Goal: Task Accomplishment & Management: Use online tool/utility

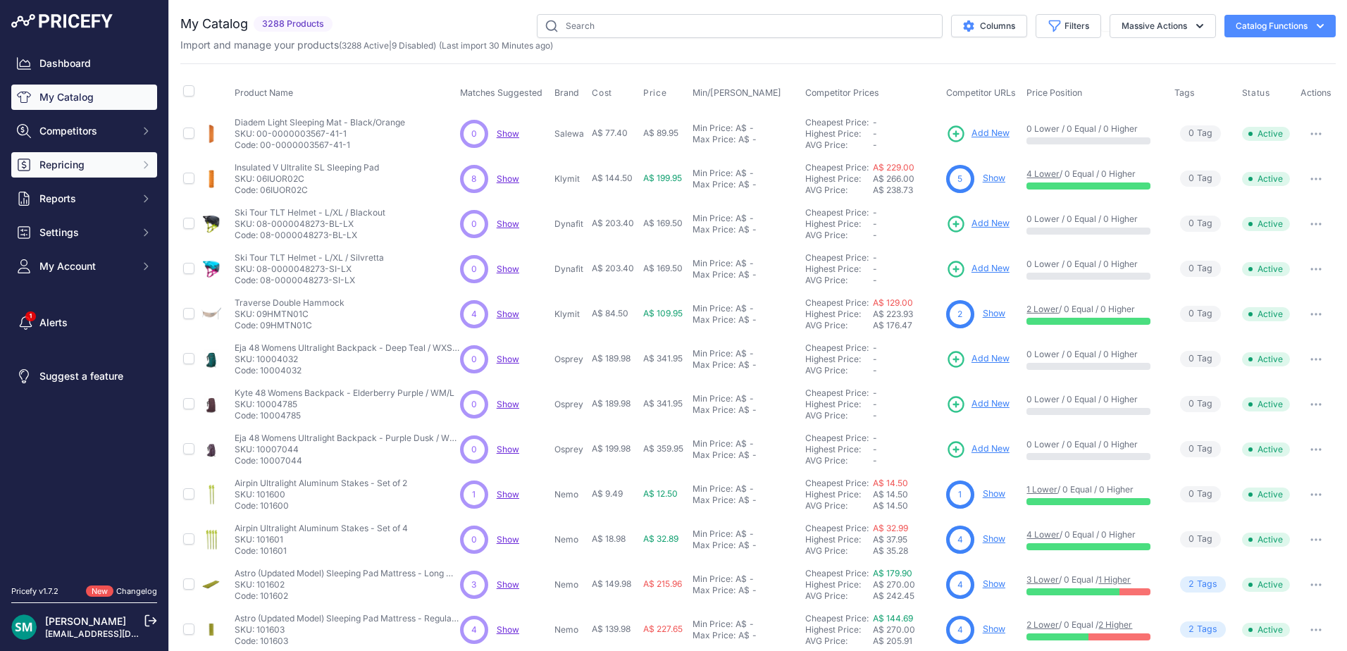
click at [101, 168] on span "Repricing" at bounding box center [85, 165] width 92 height 14
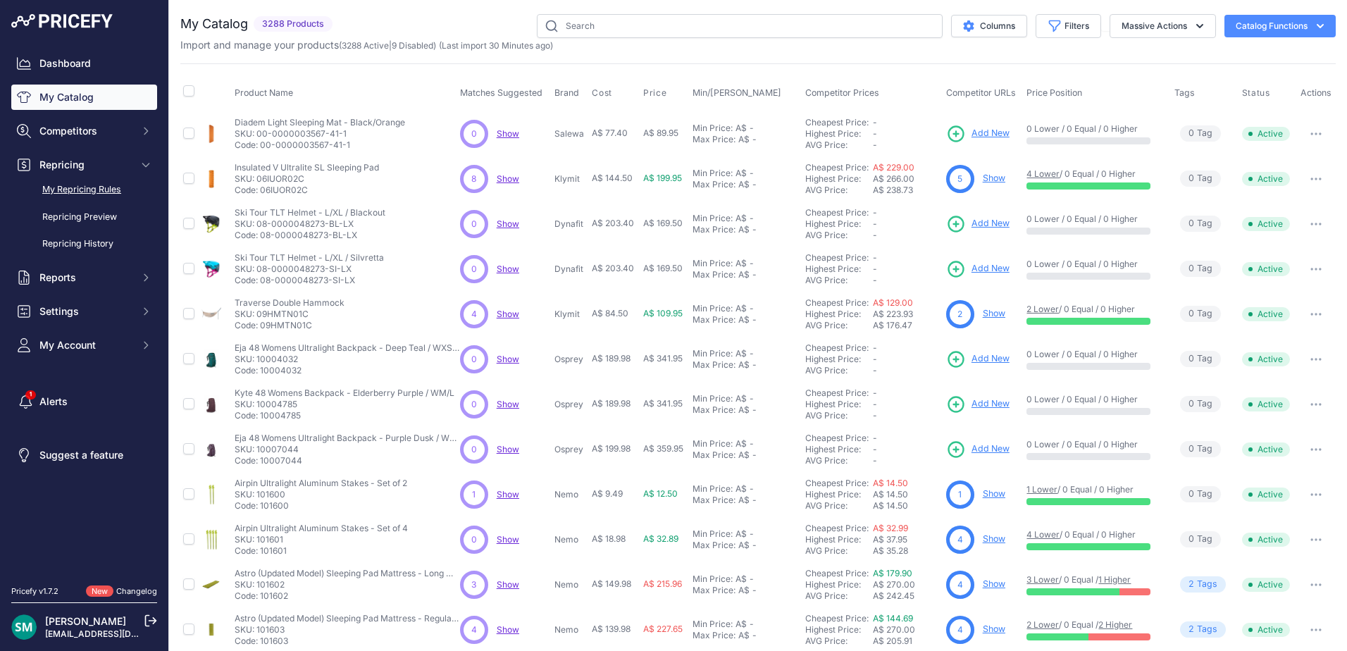
click at [99, 190] on link "My Repricing Rules" at bounding box center [84, 190] width 146 height 25
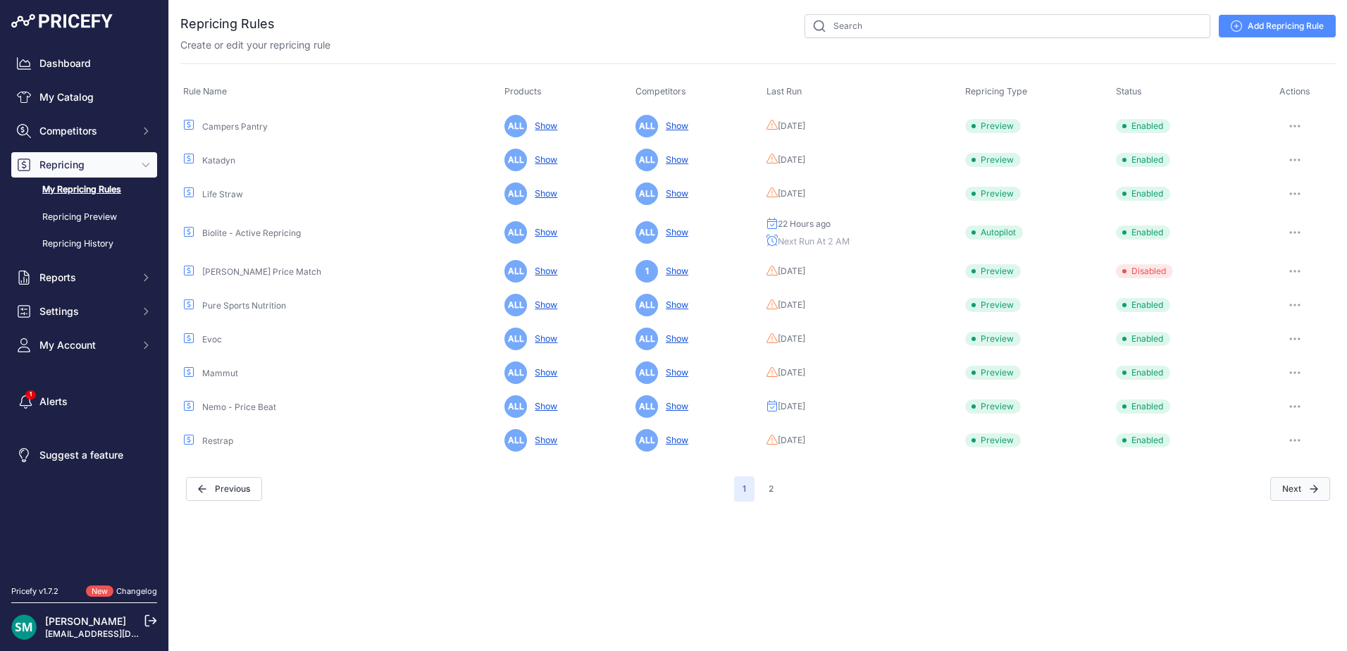
click at [1287, 488] on button "Next" at bounding box center [1300, 489] width 60 height 24
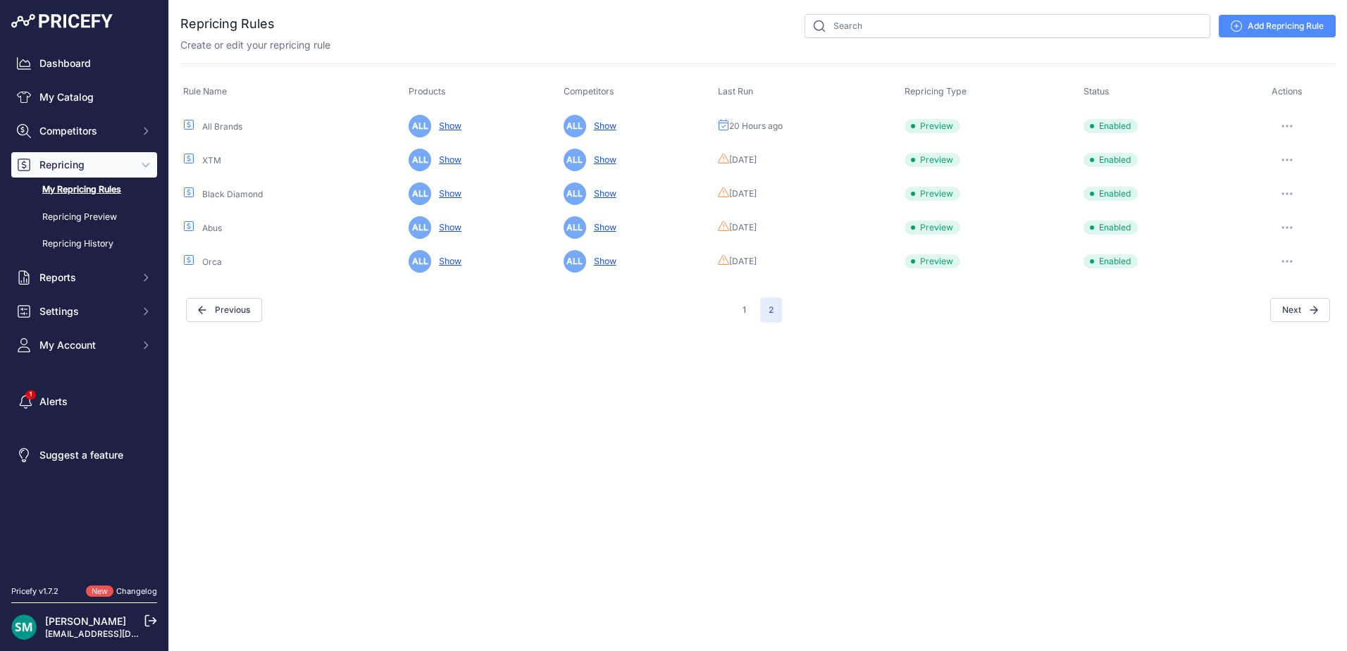
click at [1290, 125] on icon "button" at bounding box center [1287, 126] width 11 height 3
click at [1291, 177] on button "Run Preview" at bounding box center [1288, 178] width 90 height 23
click at [1286, 131] on button "button" at bounding box center [1287, 126] width 28 height 20
click at [1292, 173] on button "Run Preview" at bounding box center [1288, 178] width 90 height 23
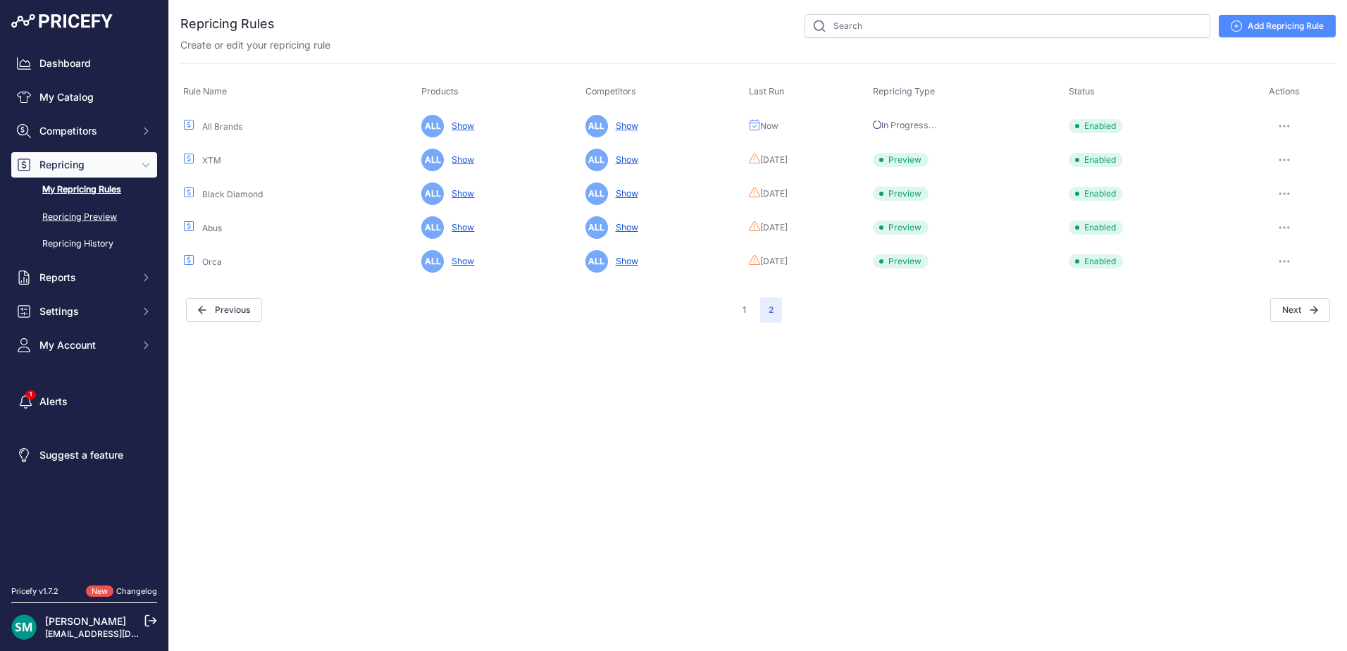
click at [68, 227] on link "Repricing Preview" at bounding box center [84, 217] width 146 height 25
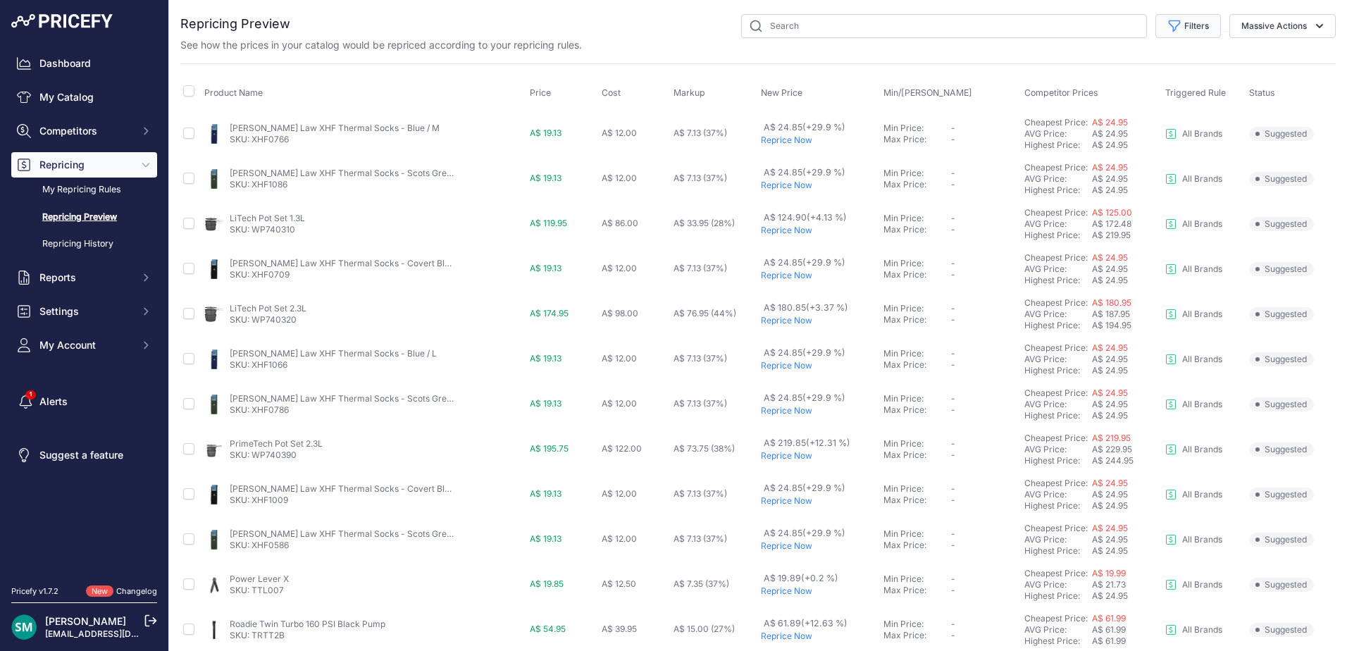
click at [1166, 15] on button "Filters" at bounding box center [1189, 26] width 66 height 24
click at [1158, 86] on select "Select an option Orca Abus Black Diamond XTM All Brands Restrap Nemo - Price Be…" at bounding box center [1142, 81] width 135 height 24
select select "9333"
click at [1075, 69] on select "Select an option Orca Abus Black Diamond XTM All Brands Restrap Nemo - Price Be…" at bounding box center [1142, 81] width 135 height 24
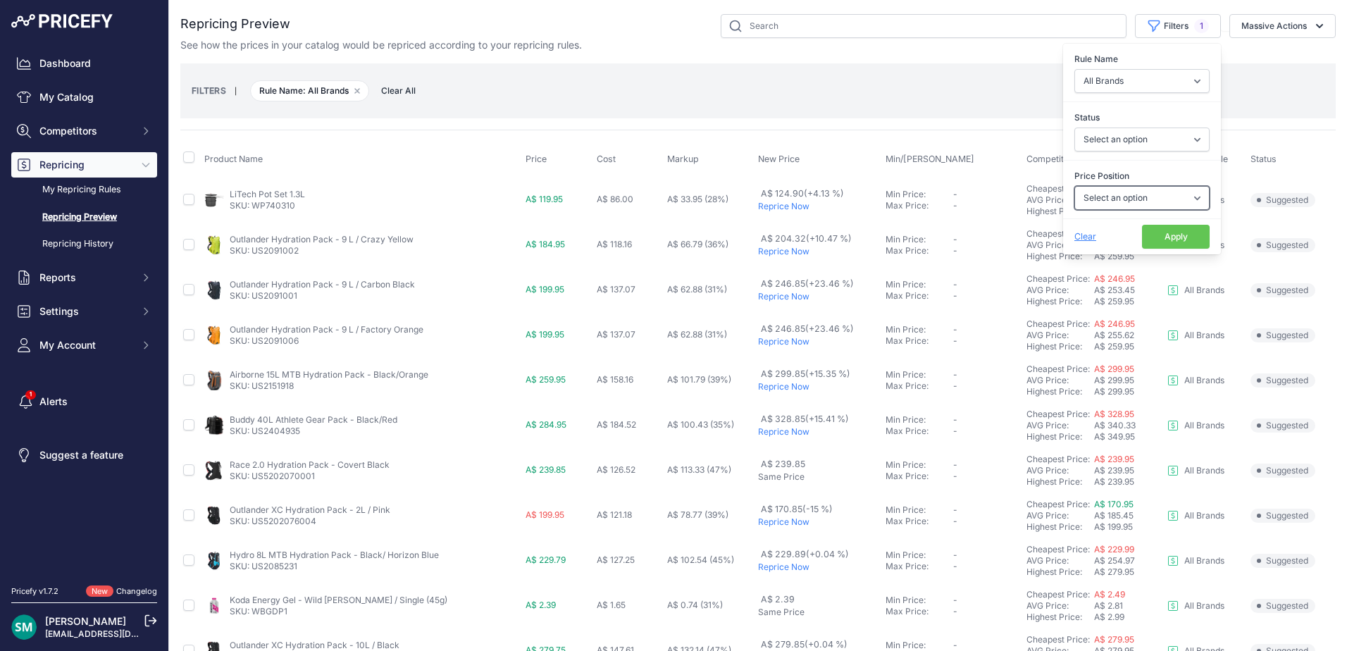
drag, startPoint x: 1163, startPoint y: 200, endPoint x: 1163, endPoint y: 212, distance: 12.0
click at [1163, 200] on select "Select an option I am higher Same price I am lower" at bounding box center [1142, 198] width 135 height 24
select select "1"
click at [1075, 186] on select "Select an option I am higher Same price I am lower" at bounding box center [1142, 198] width 135 height 24
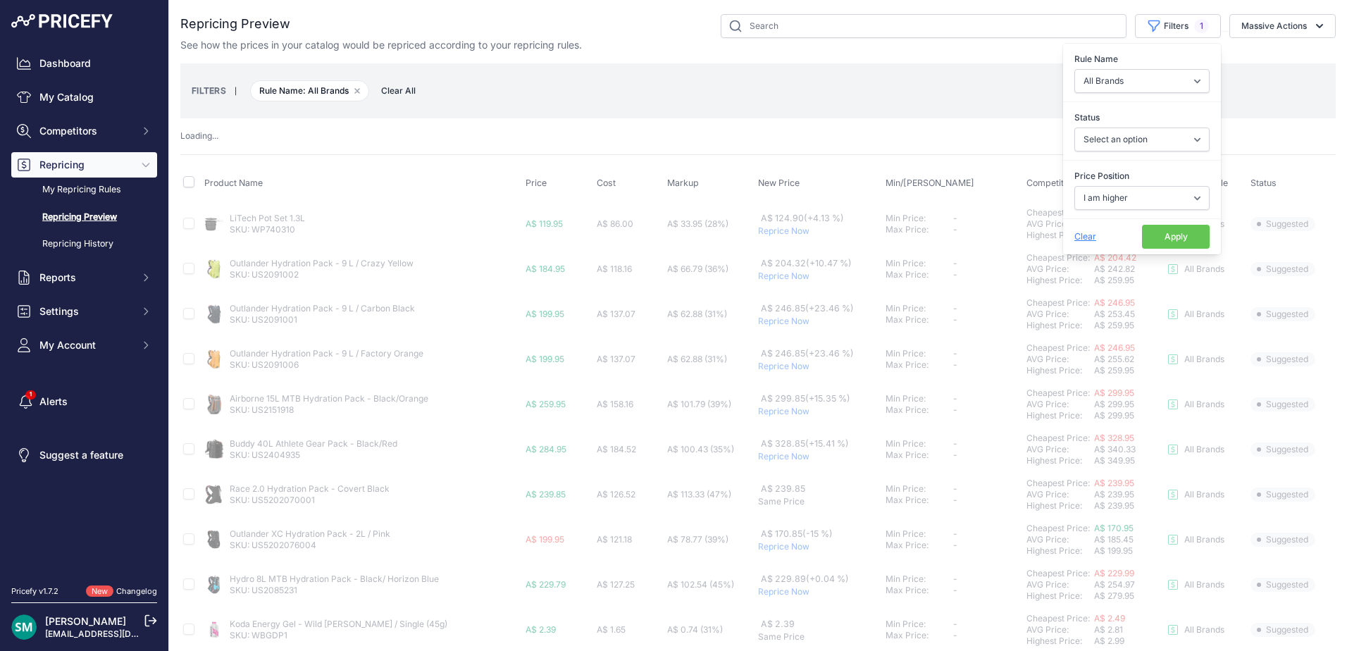
click at [1165, 240] on button "Apply" at bounding box center [1176, 237] width 68 height 24
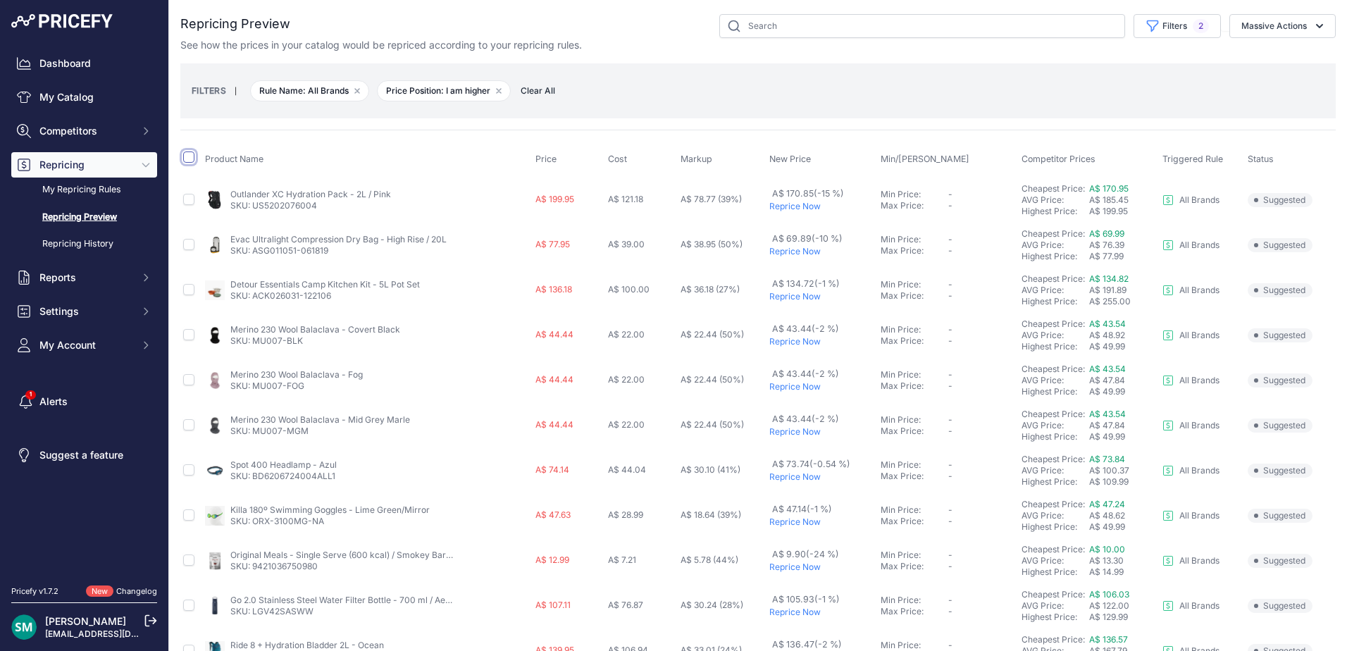
click at [185, 155] on input "checkbox" at bounding box center [188, 156] width 11 height 11
checkbox input "true"
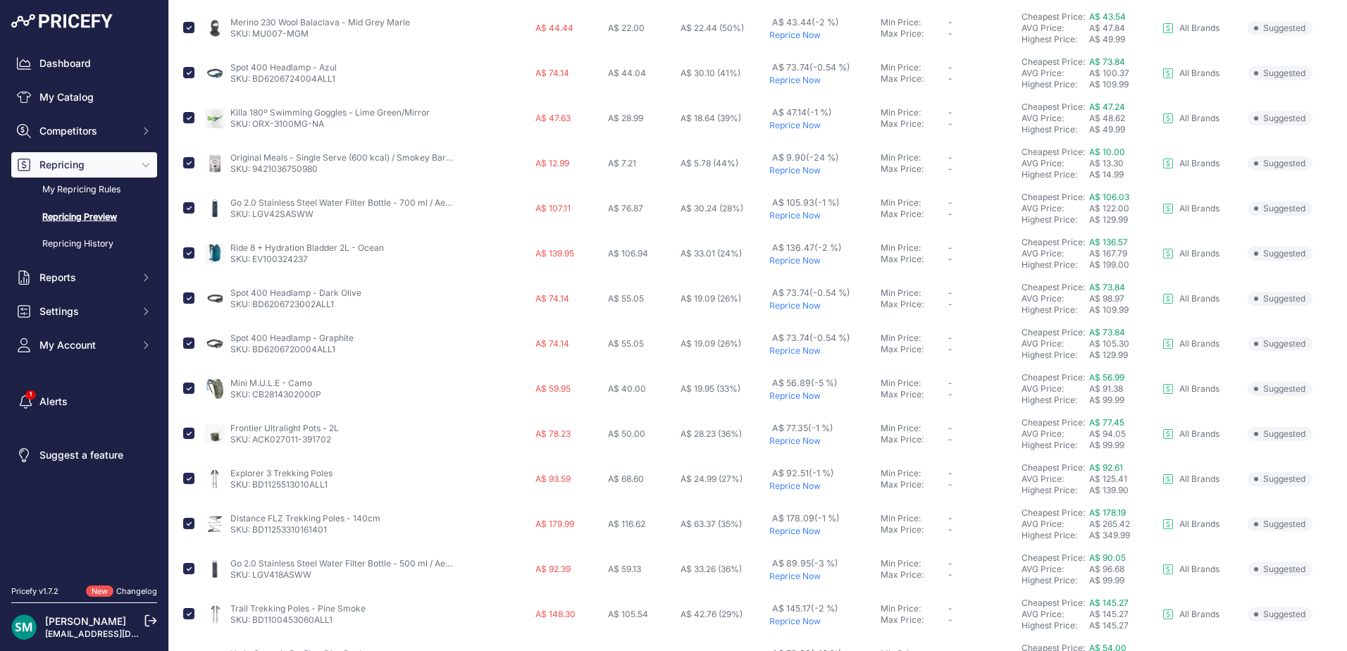
scroll to position [493, 0]
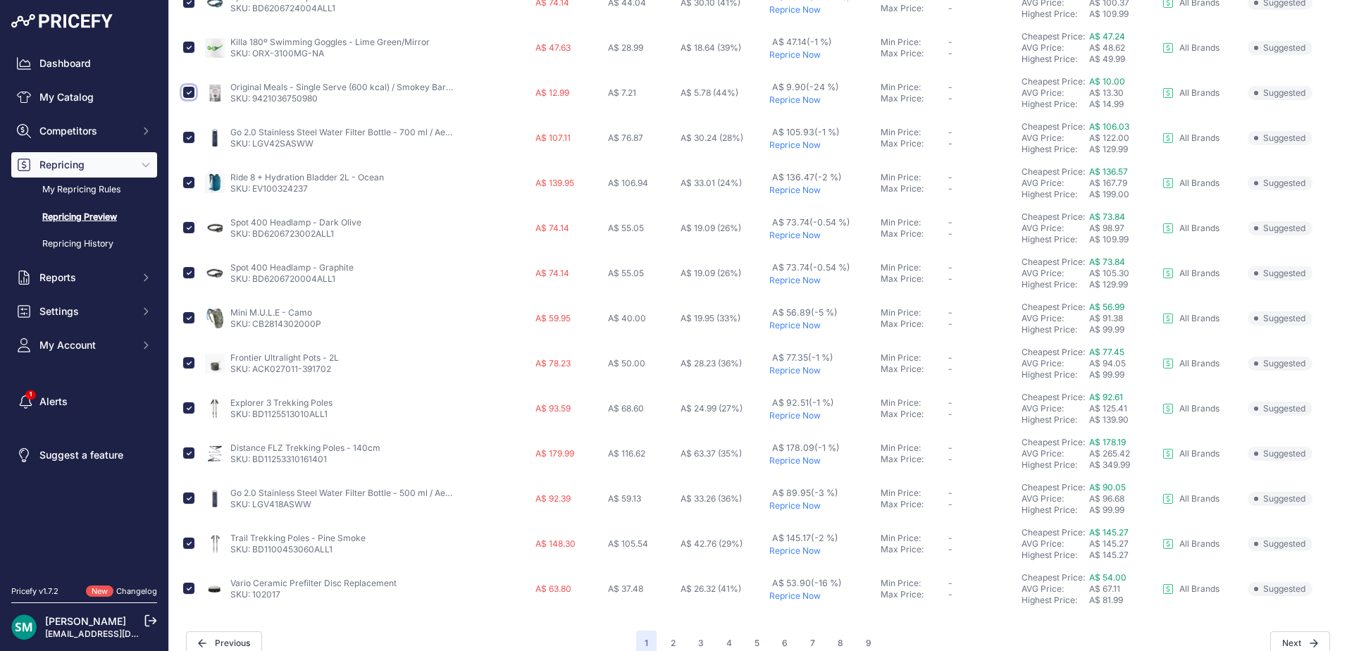
click at [191, 92] on input "checkbox" at bounding box center [188, 92] width 11 height 11
checkbox input "false"
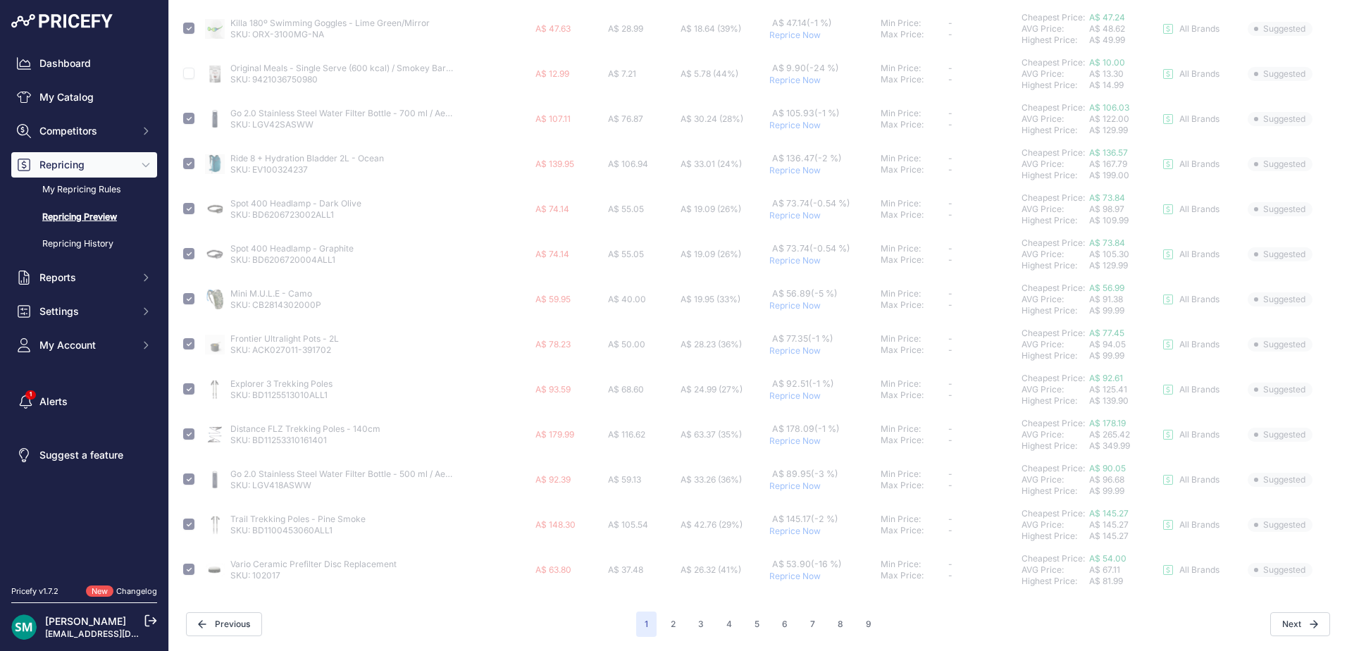
checkbox input "false"
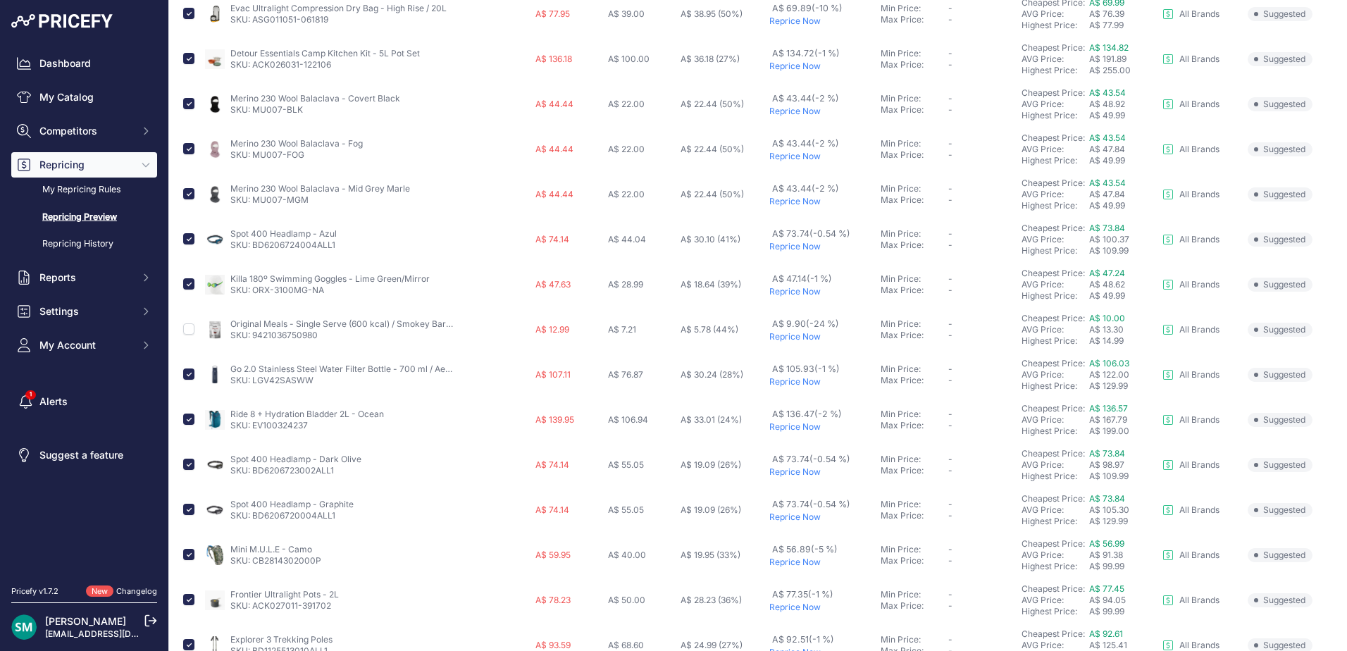
scroll to position [0, 0]
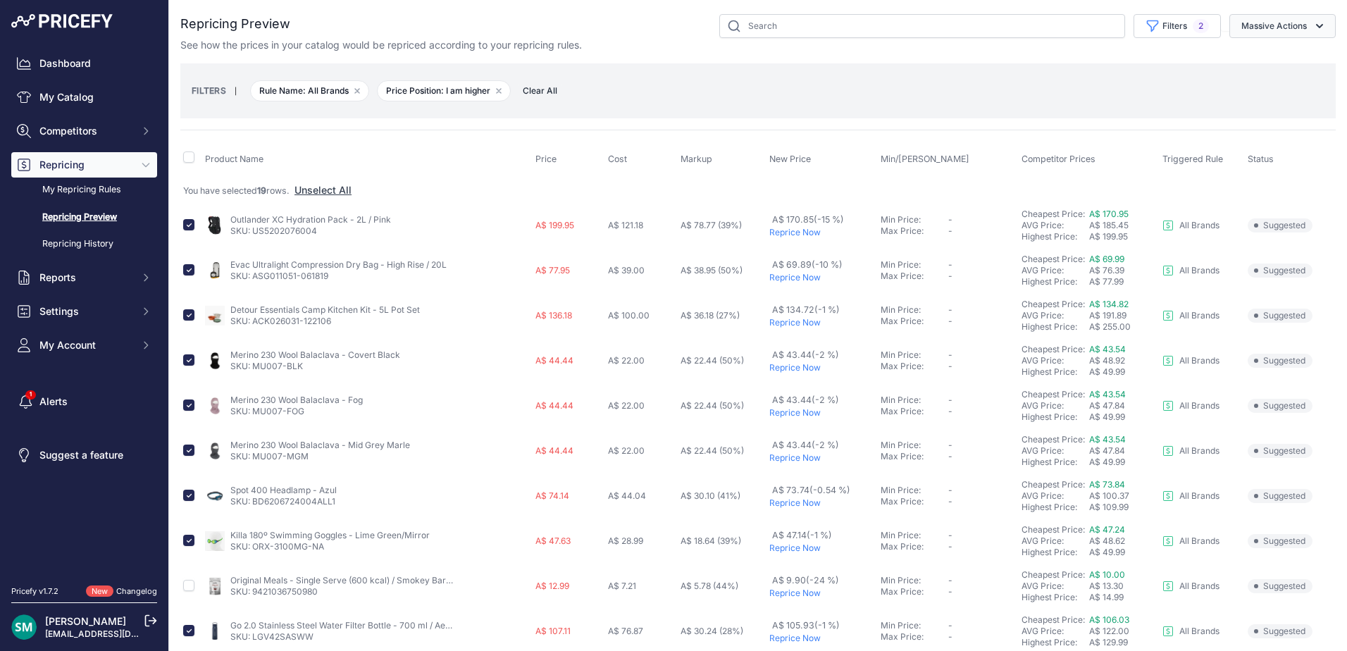
drag, startPoint x: 1274, startPoint y: 28, endPoint x: 1278, endPoint y: 35, distance: 7.6
click at [1275, 27] on button "Massive Actions" at bounding box center [1283, 26] width 106 height 24
click at [1288, 64] on button "Reprice Now" at bounding box center [1279, 59] width 113 height 25
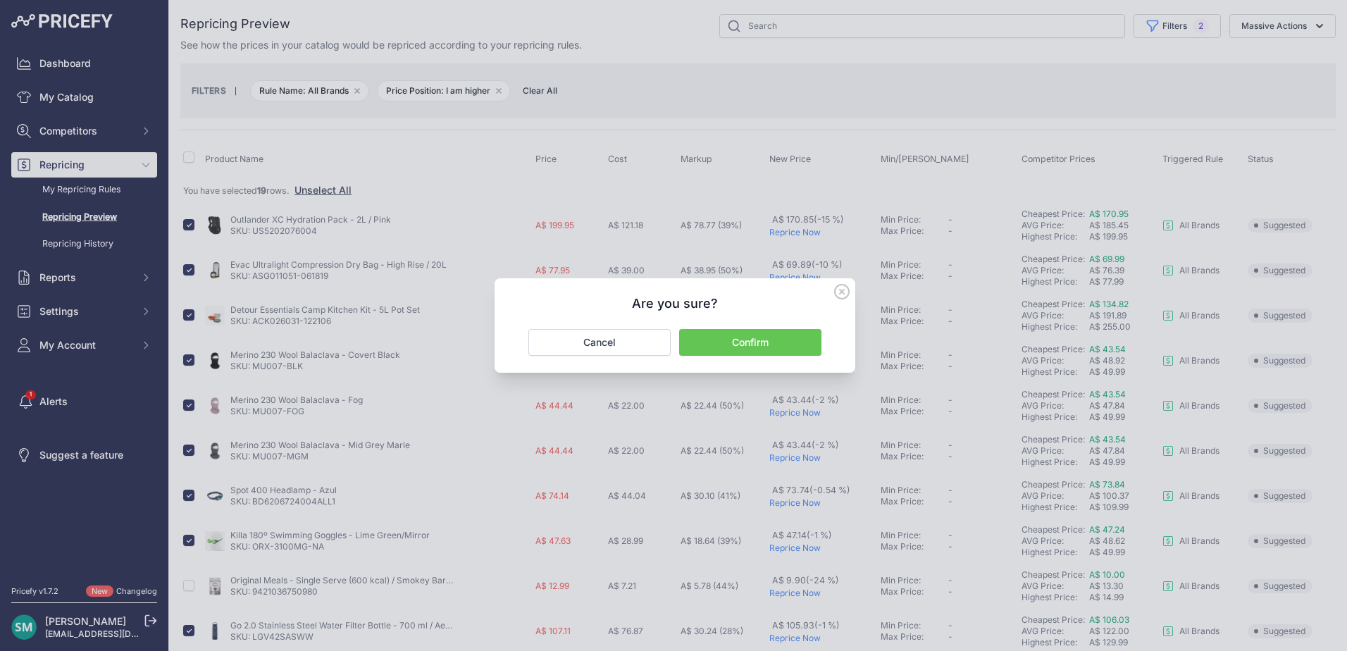
click at [764, 352] on button "Confirm" at bounding box center [750, 342] width 142 height 27
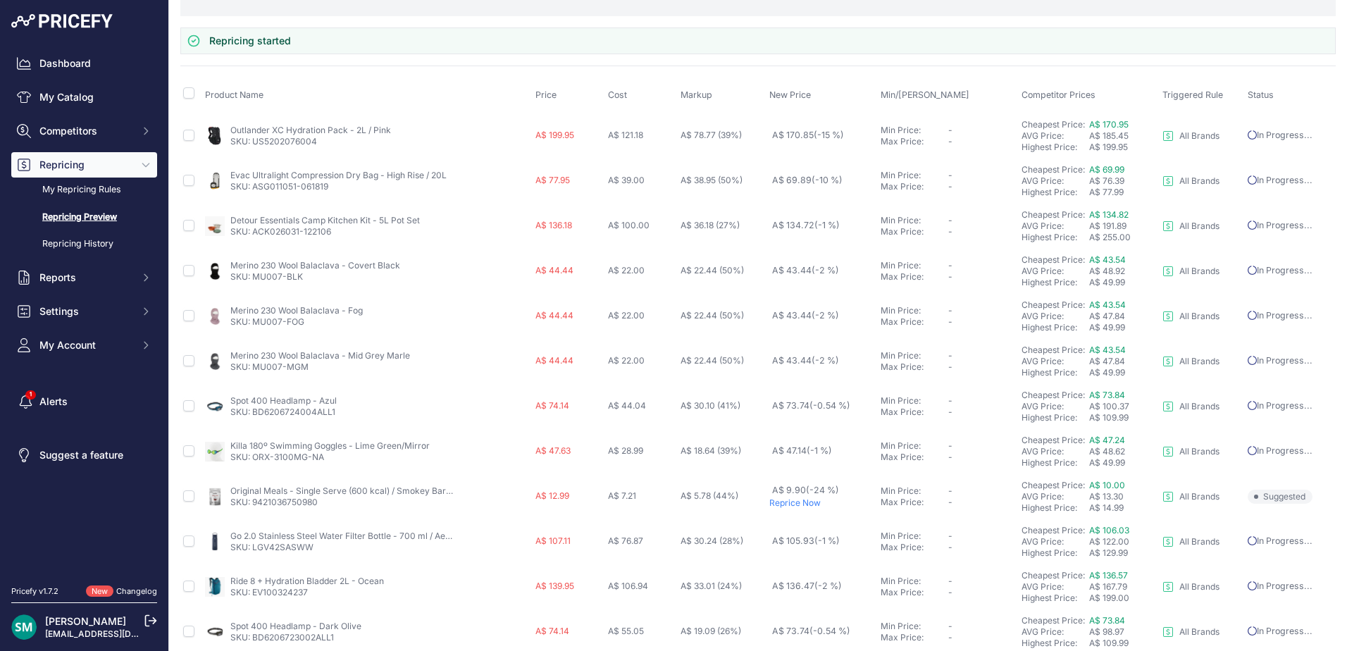
scroll to position [525, 0]
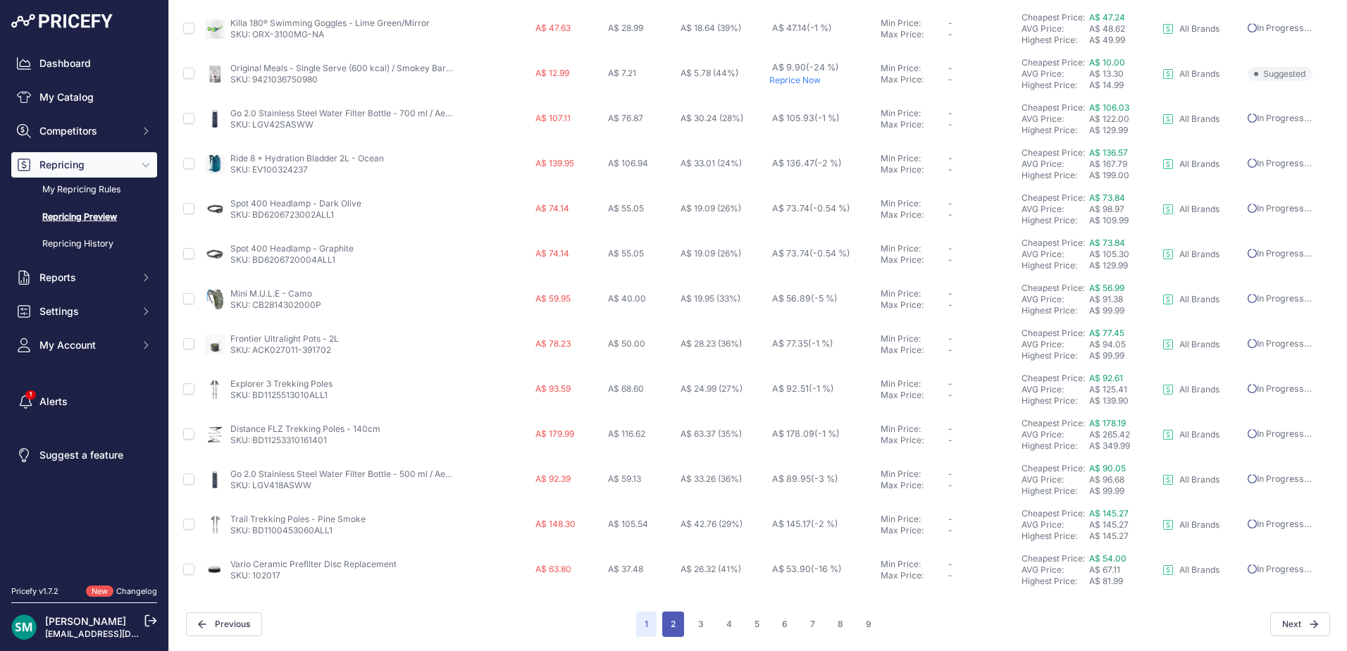
click at [662, 630] on button "2" at bounding box center [673, 624] width 22 height 25
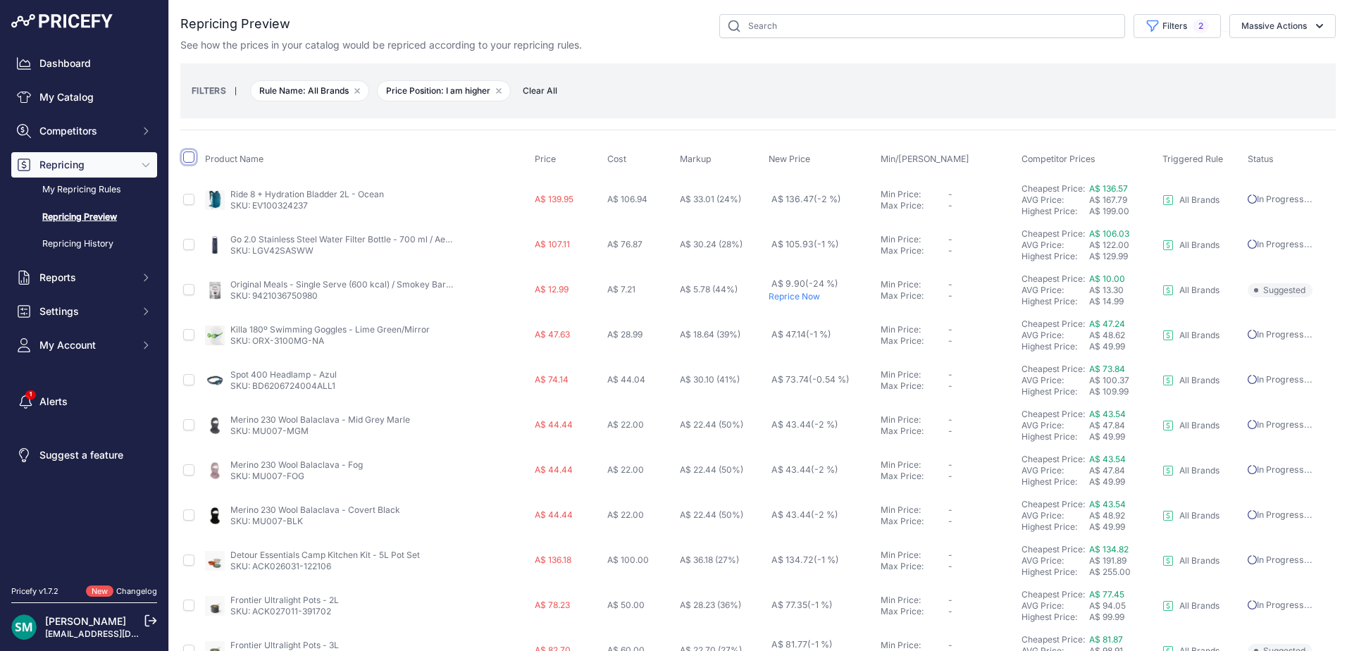
drag, startPoint x: 184, startPoint y: 158, endPoint x: 197, endPoint y: 177, distance: 22.9
click at [184, 158] on input "checkbox" at bounding box center [188, 156] width 11 height 11
checkbox input "true"
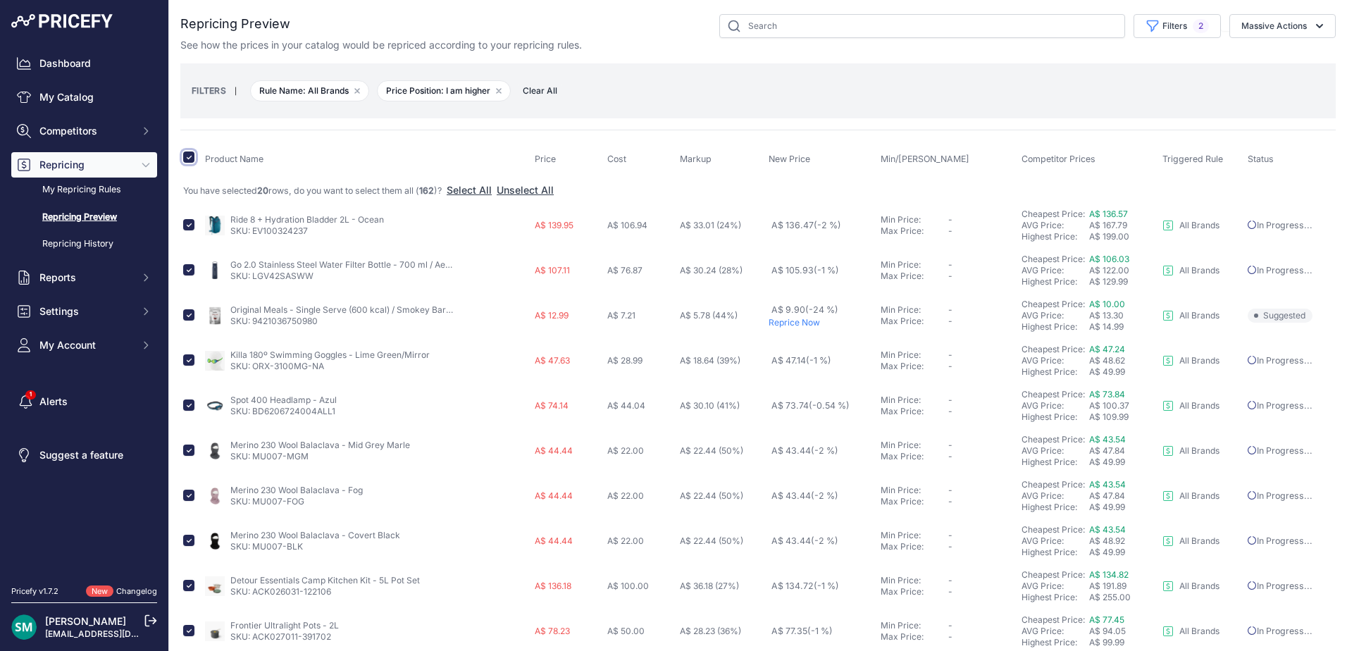
scroll to position [70, 0]
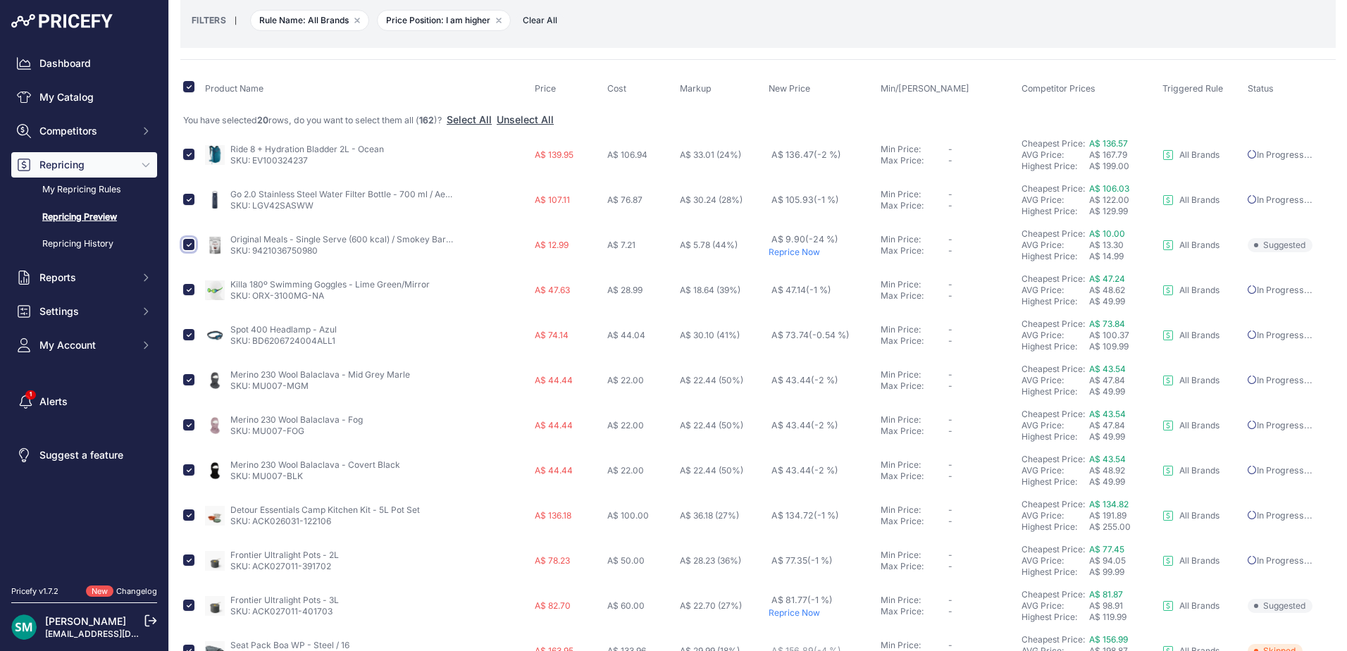
click at [189, 247] on input "checkbox" at bounding box center [188, 244] width 11 height 11
checkbox input "false"
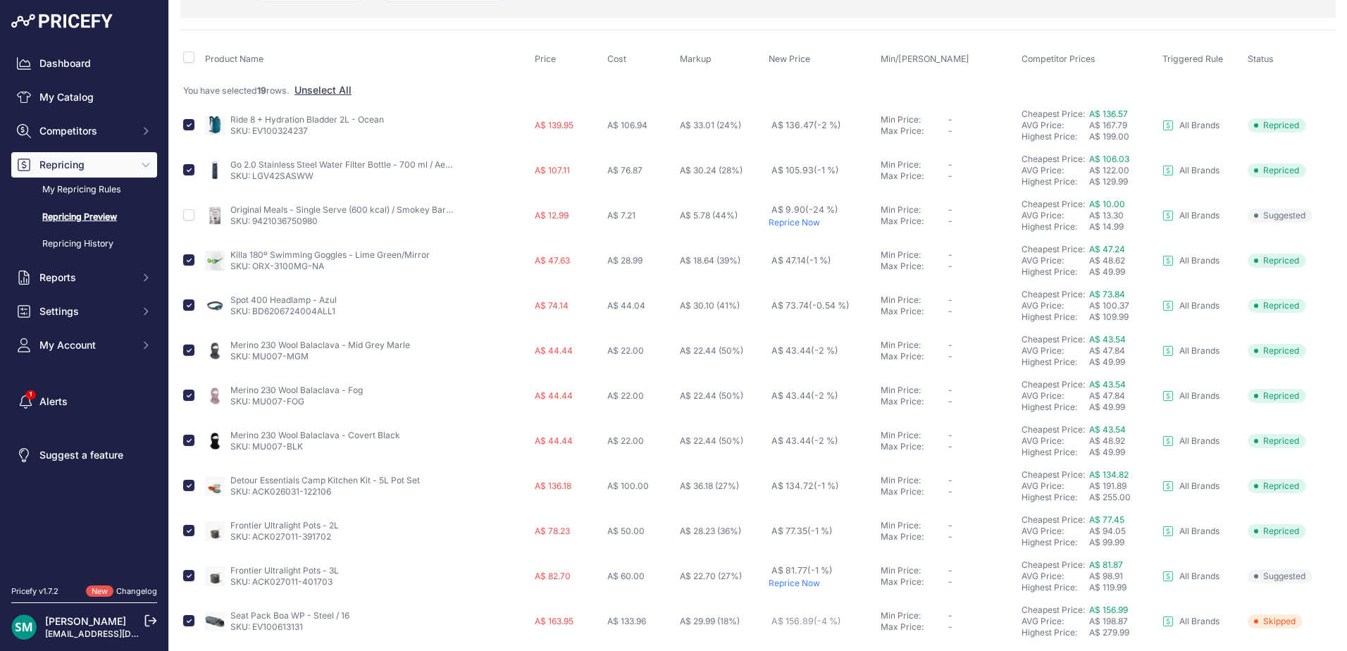
scroll to position [0, 0]
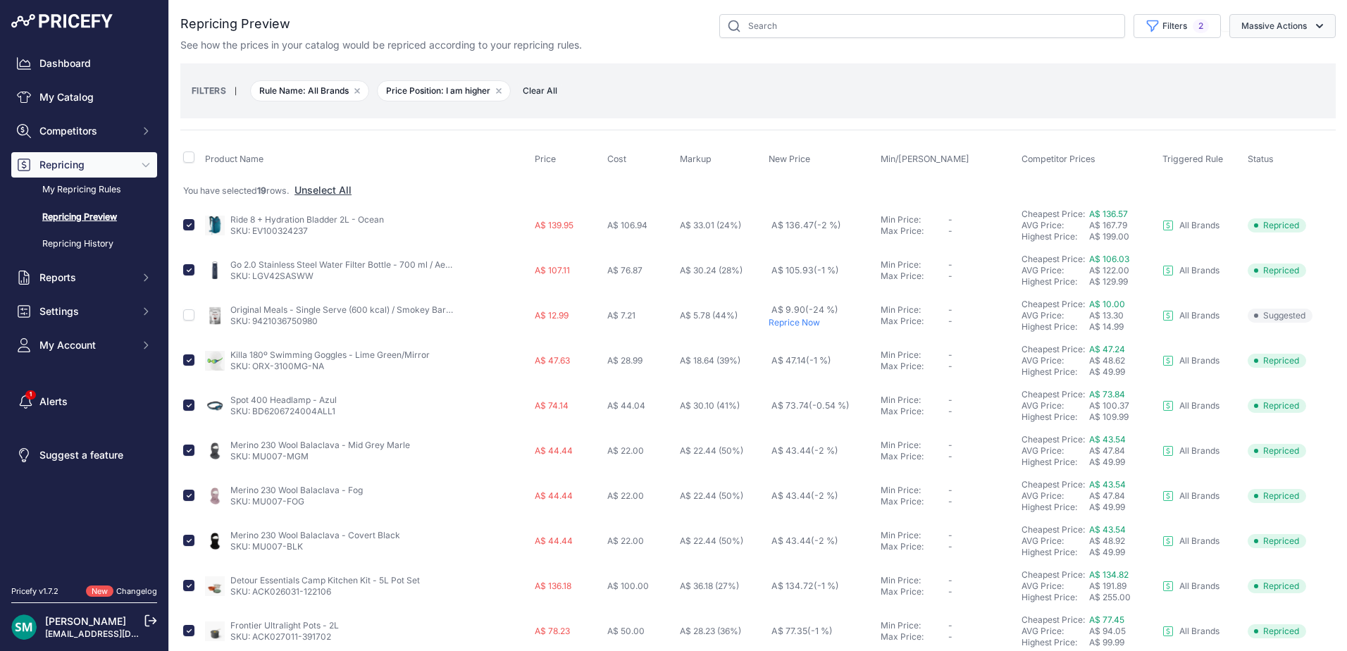
click at [1252, 26] on button "Massive Actions" at bounding box center [1283, 26] width 106 height 24
click at [1276, 56] on span "Reprice Now" at bounding box center [1263, 59] width 59 height 12
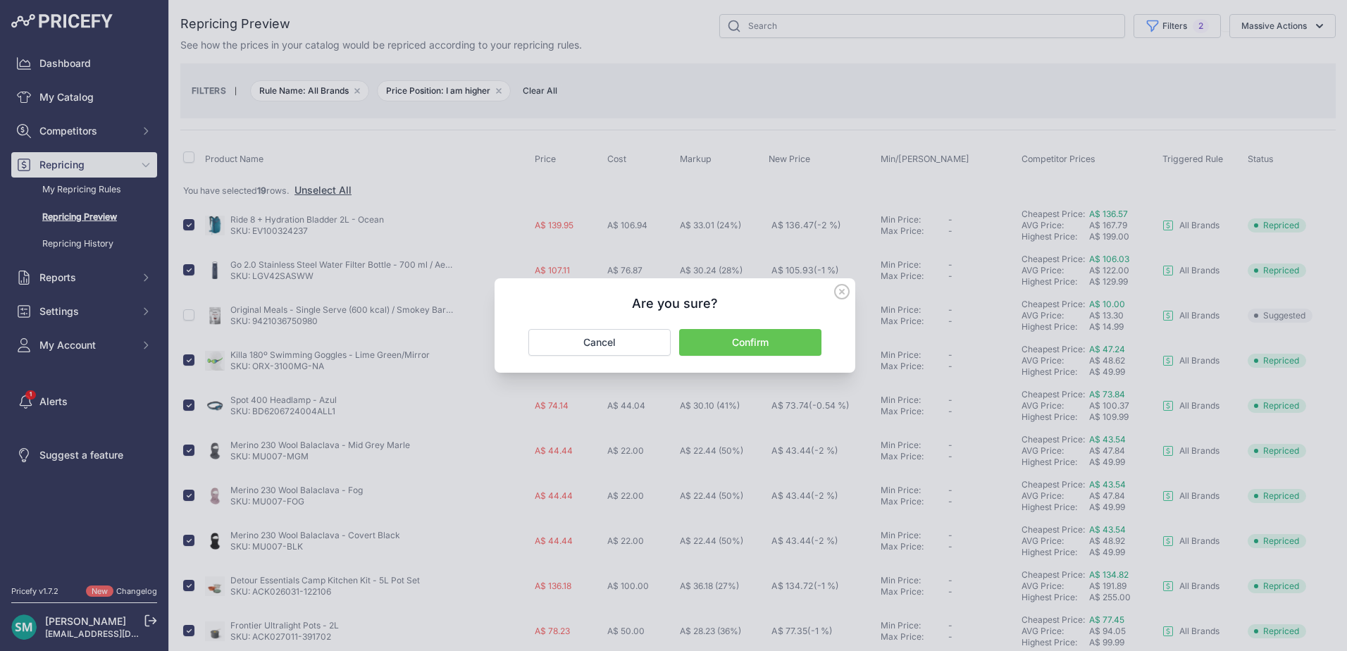
click at [739, 341] on button "Confirm" at bounding box center [750, 342] width 142 height 27
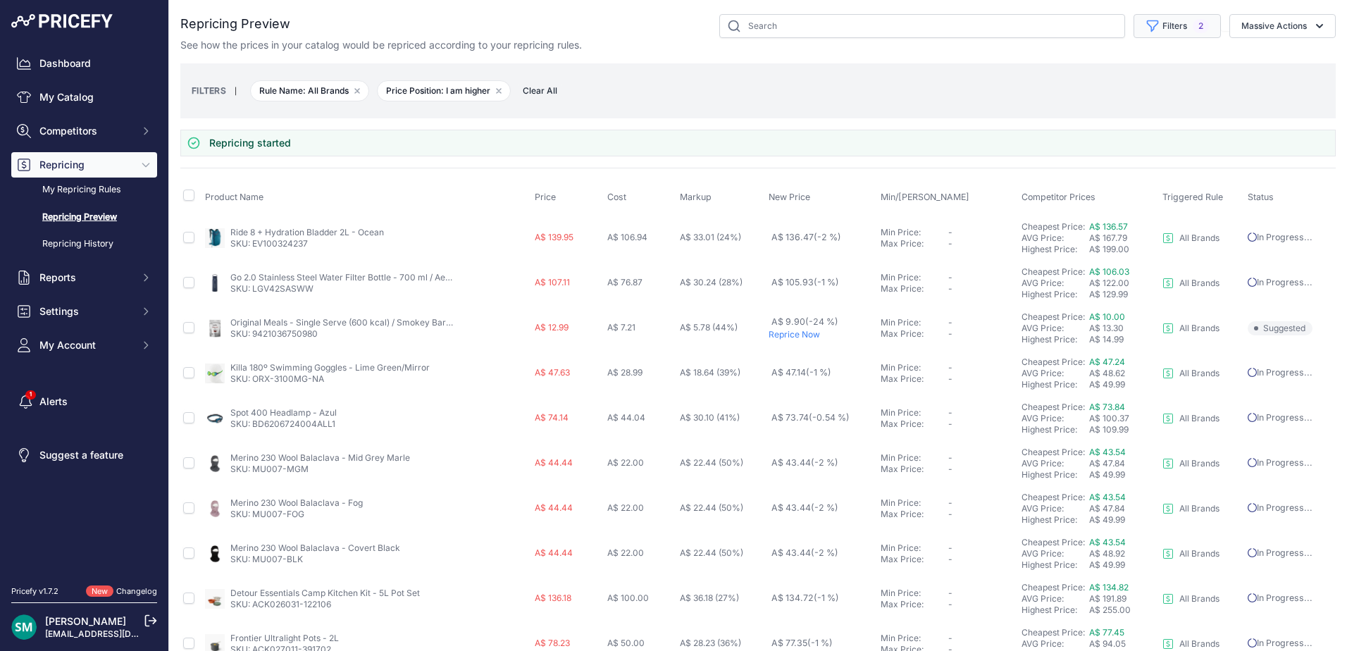
click at [1163, 30] on button "Filters 2" at bounding box center [1177, 26] width 87 height 24
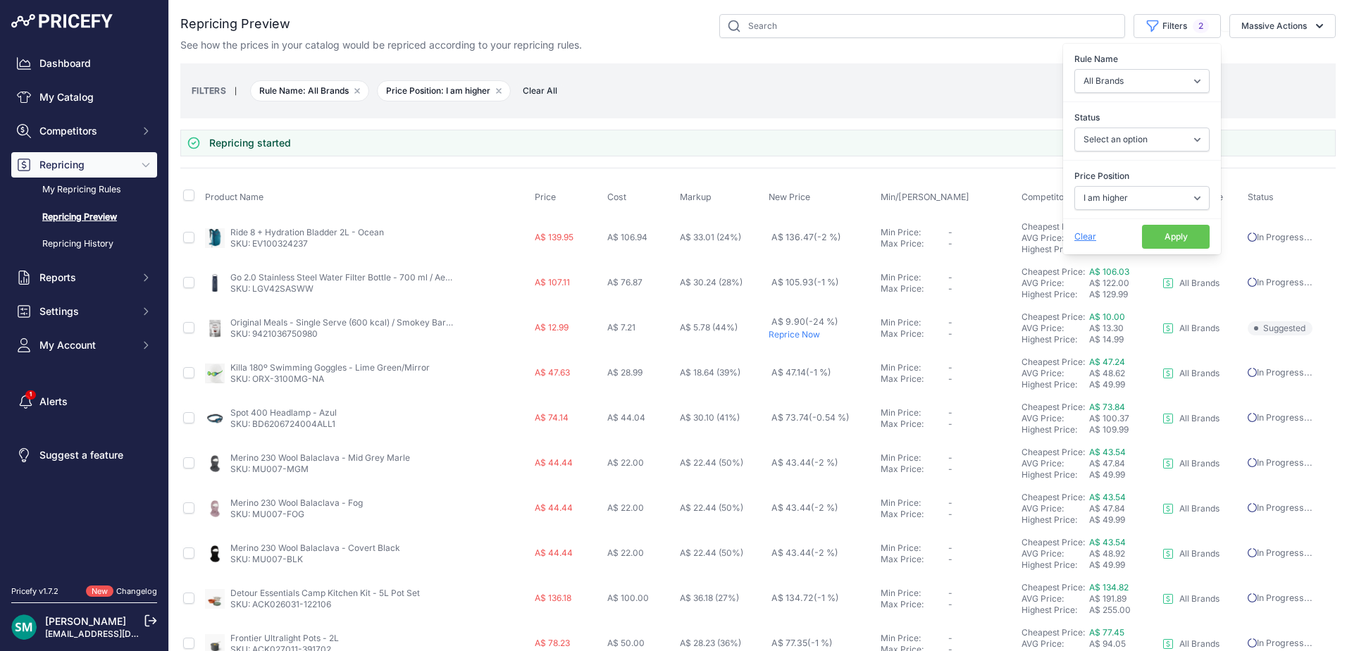
click at [1169, 211] on div "Price Position Select an option I am higher Same price I am lower" at bounding box center [1142, 189] width 158 height 52
click at [1168, 199] on select "Select an option I am higher Same price I am lower" at bounding box center [1142, 198] width 135 height 24
select select "0"
click at [1075, 186] on select "Select an option I am higher Same price I am lower" at bounding box center [1142, 198] width 135 height 24
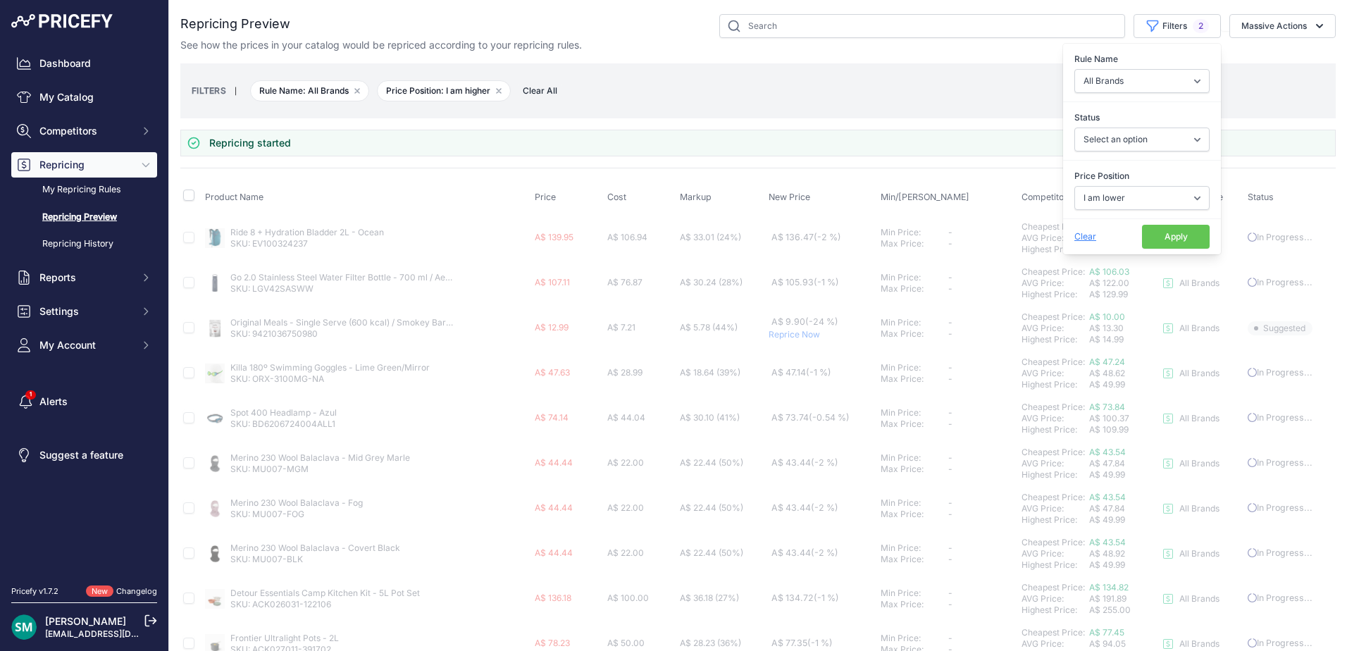
click at [1155, 241] on button "Apply" at bounding box center [1176, 237] width 68 height 24
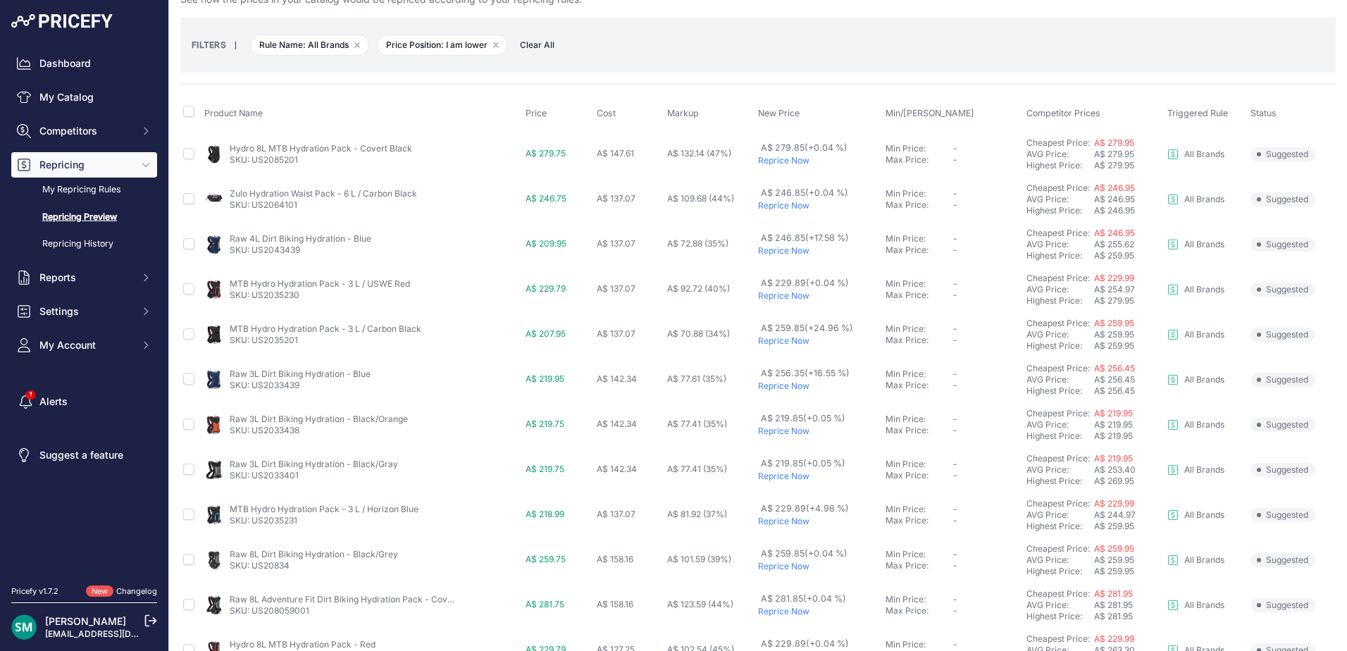
scroll to position [70, 0]
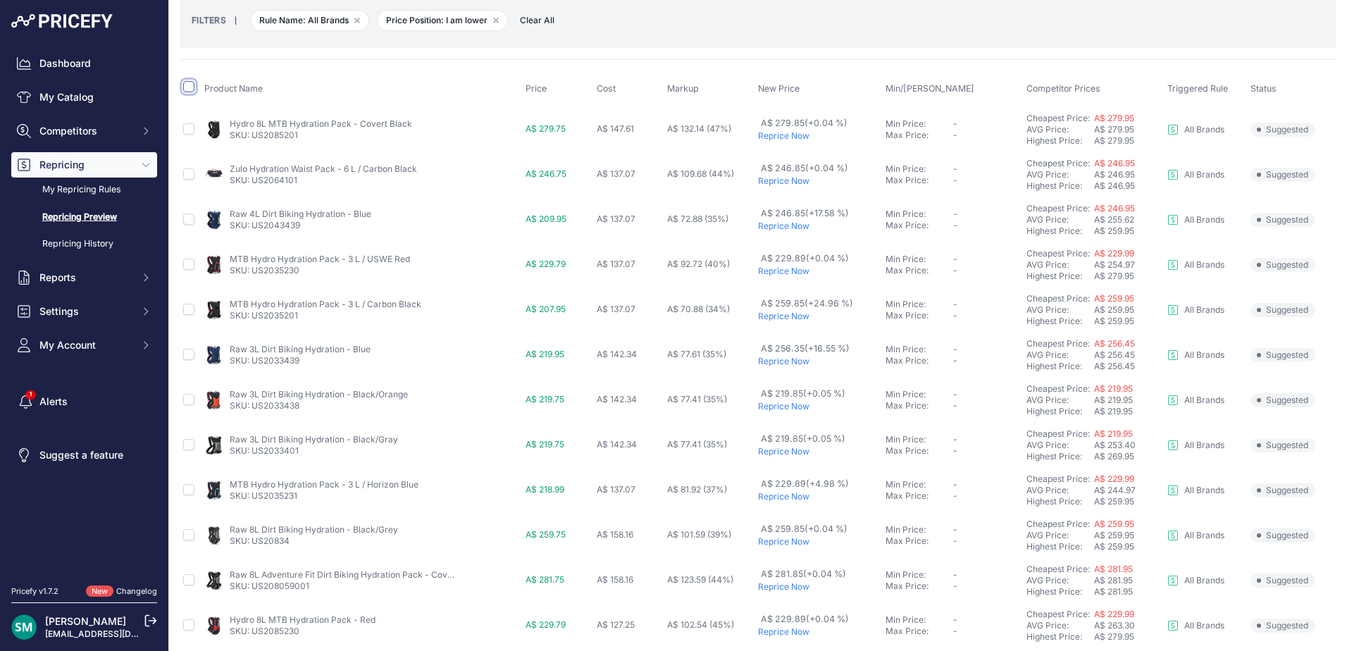
click at [187, 87] on input "checkbox" at bounding box center [188, 86] width 11 height 11
checkbox input "true"
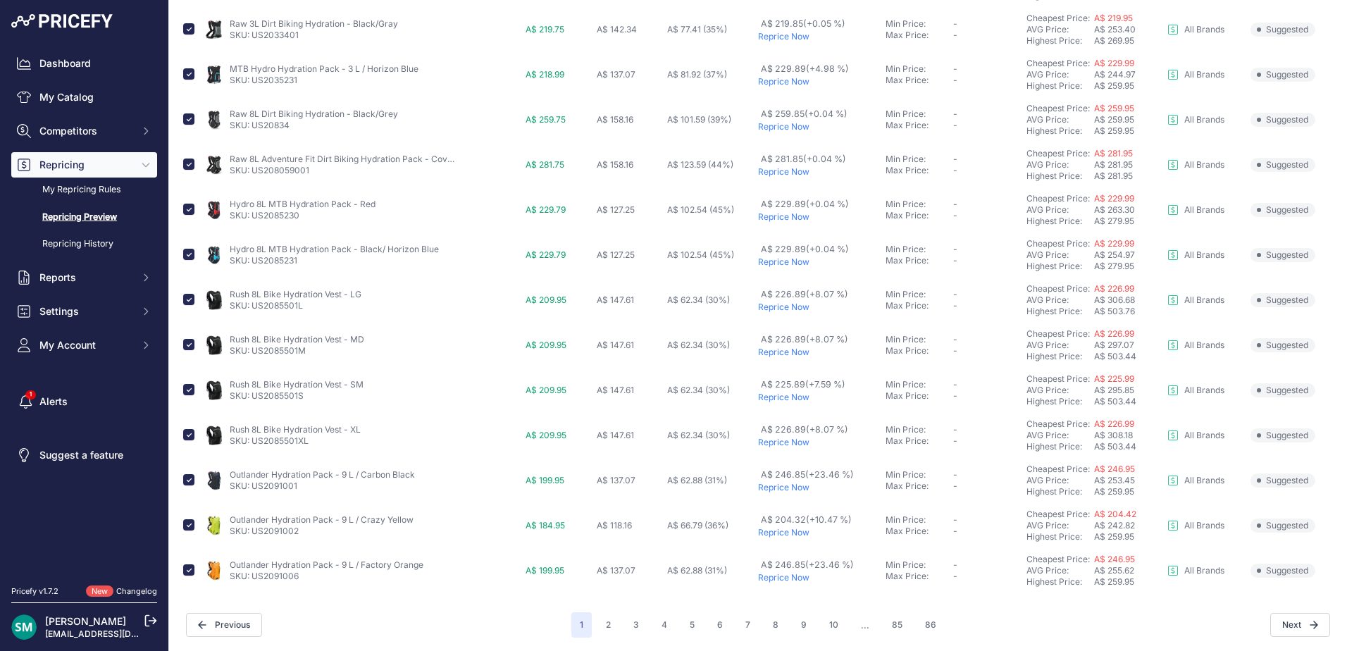
scroll to position [512, 0]
click at [605, 625] on button "2" at bounding box center [609, 624] width 22 height 25
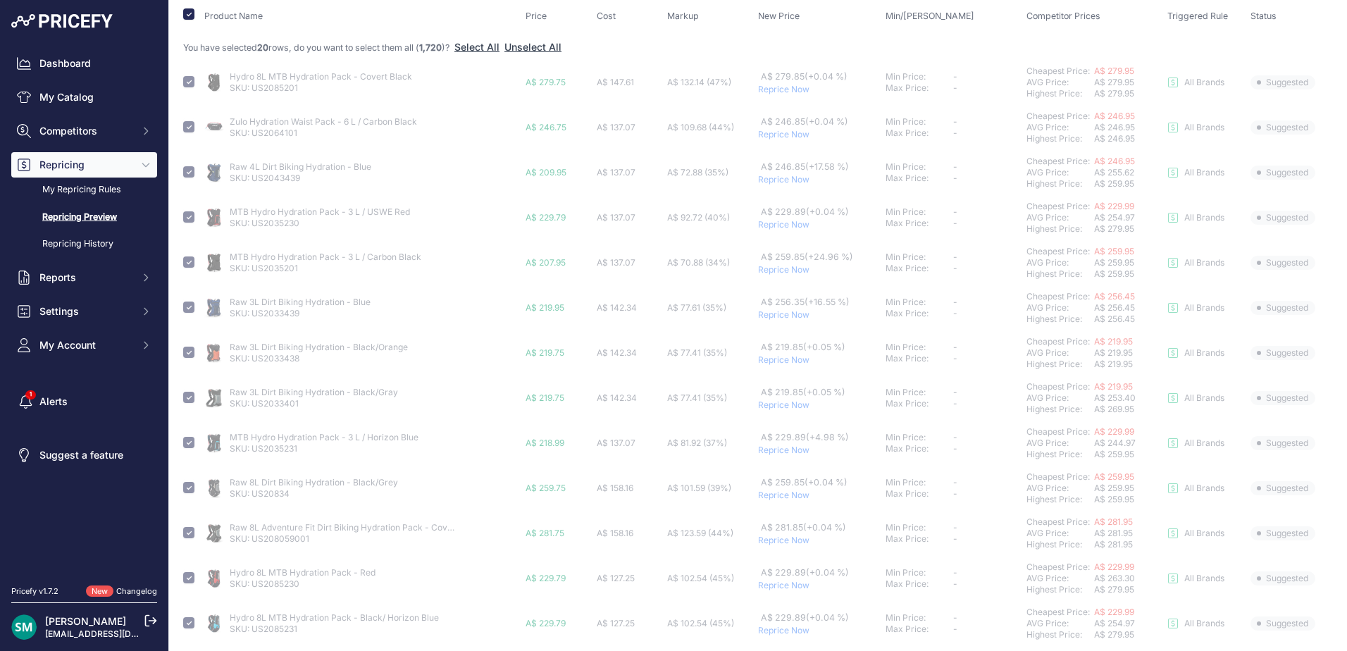
scroll to position [0, 0]
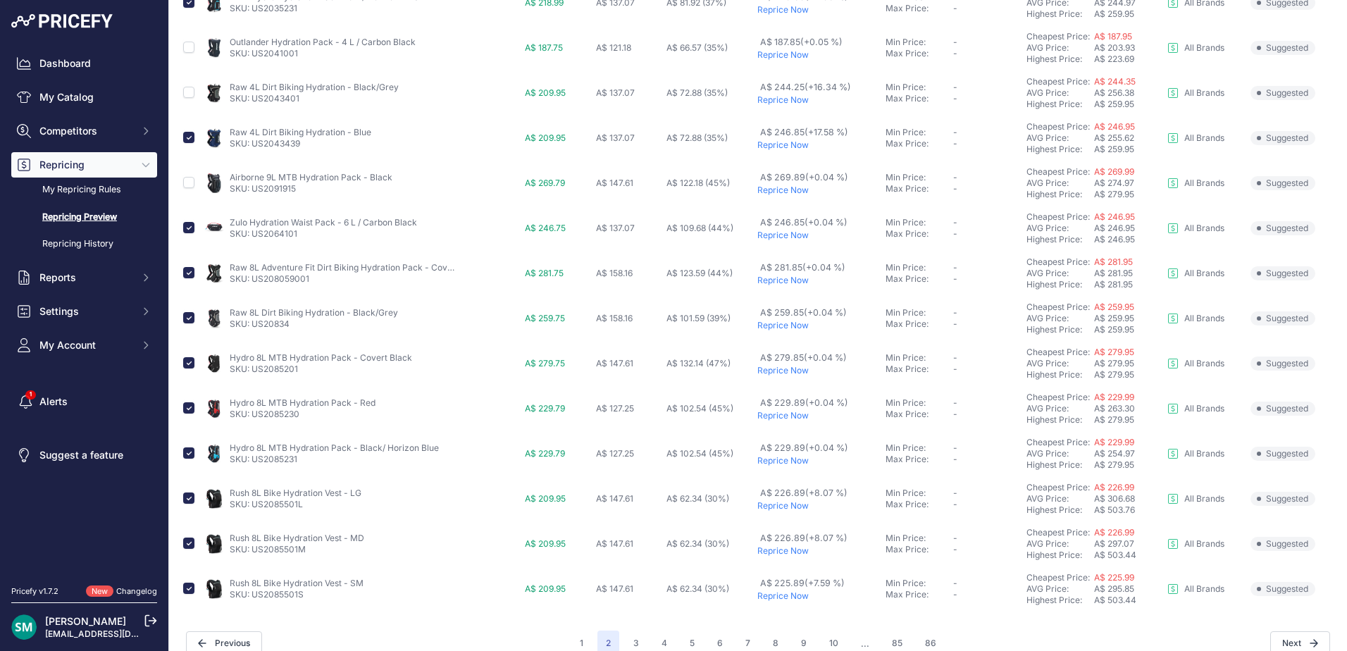
scroll to position [512, 0]
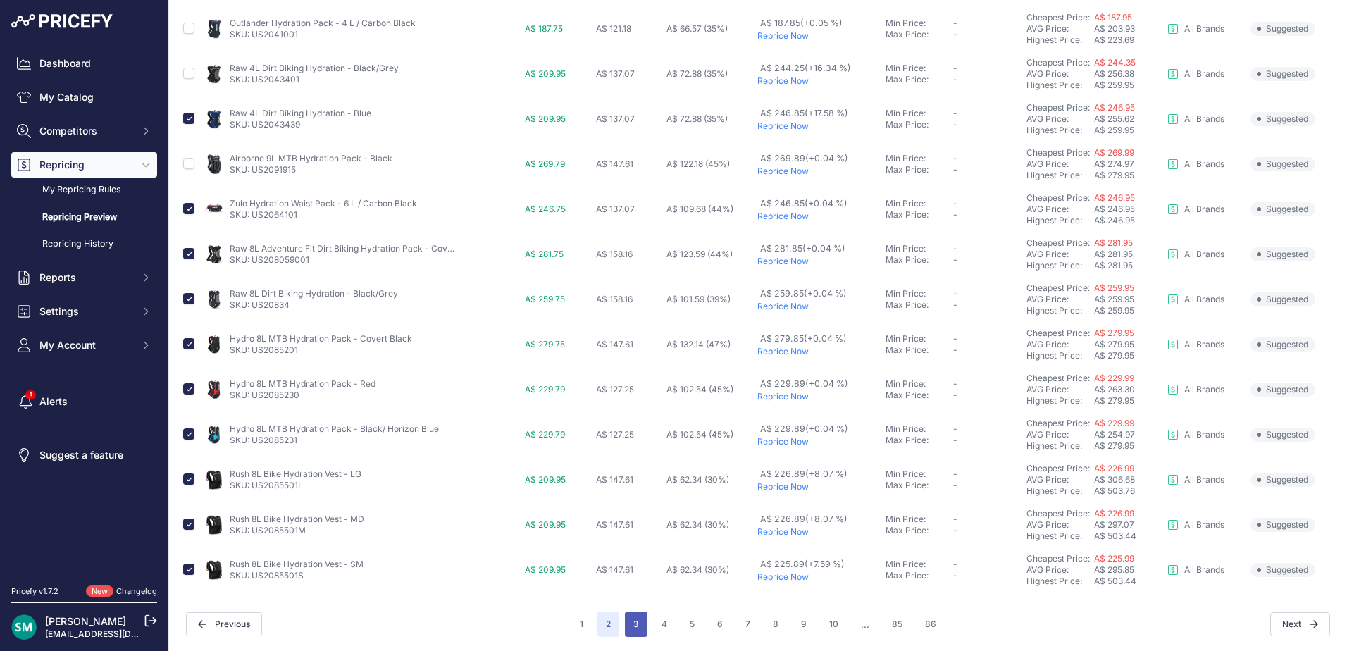
drag, startPoint x: 642, startPoint y: 621, endPoint x: 633, endPoint y: 628, distance: 10.6
click at [642, 621] on button "3" at bounding box center [636, 624] width 23 height 25
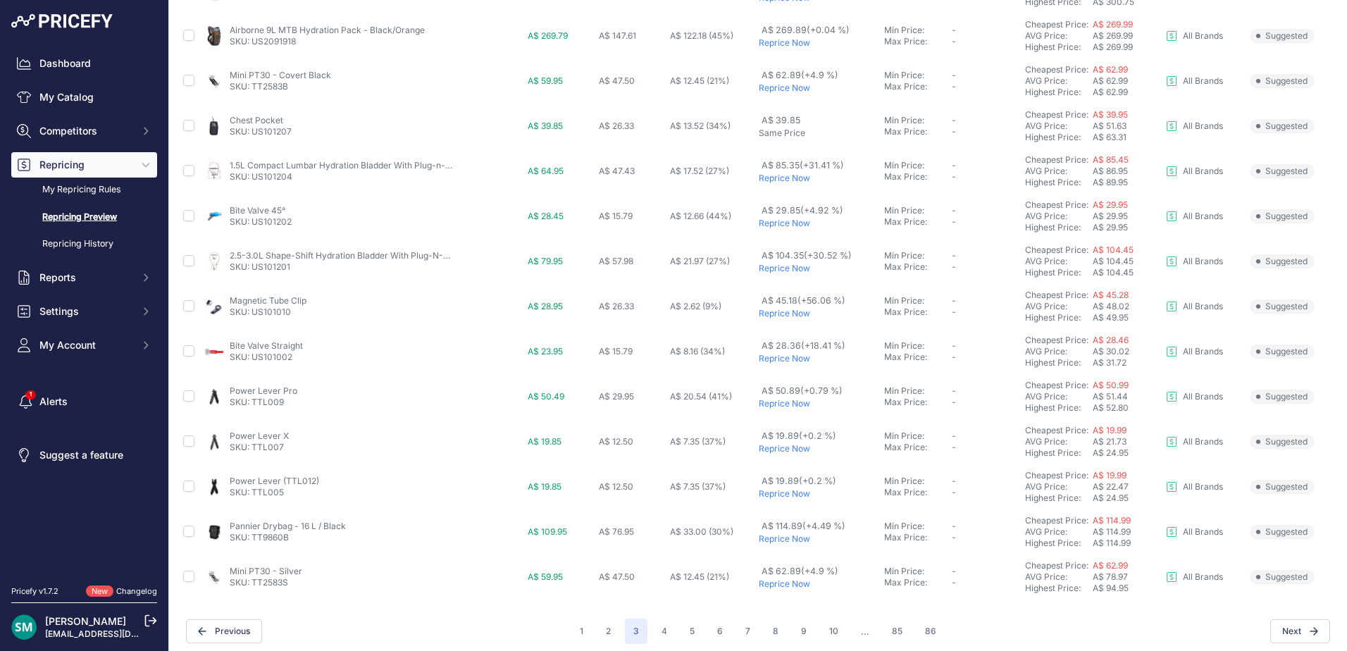
scroll to position [512, 0]
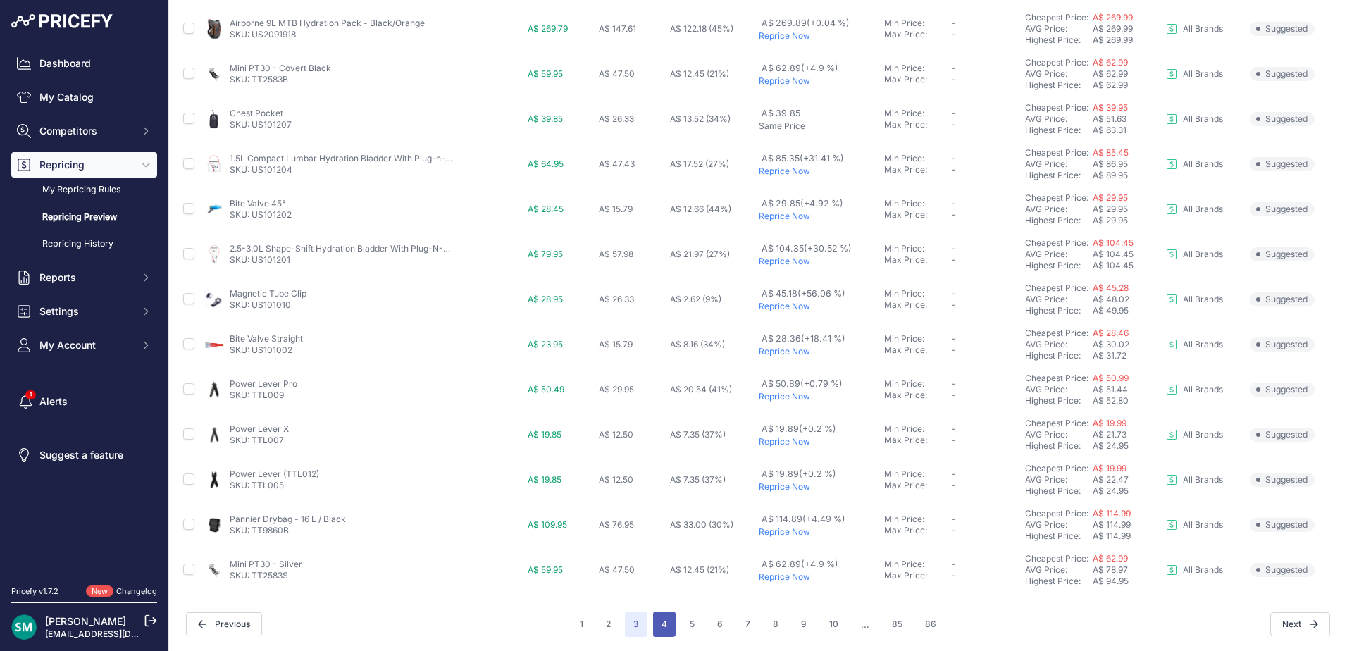
click at [669, 629] on button "4" at bounding box center [664, 624] width 23 height 25
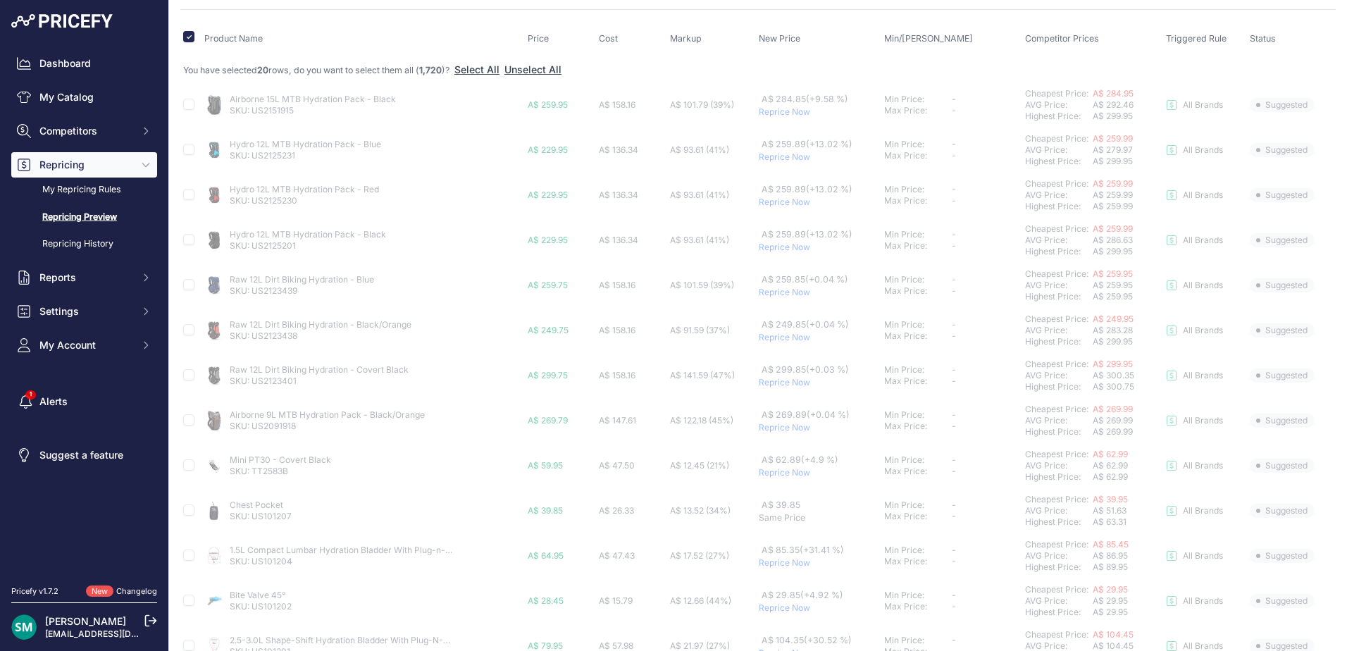
scroll to position [0, 0]
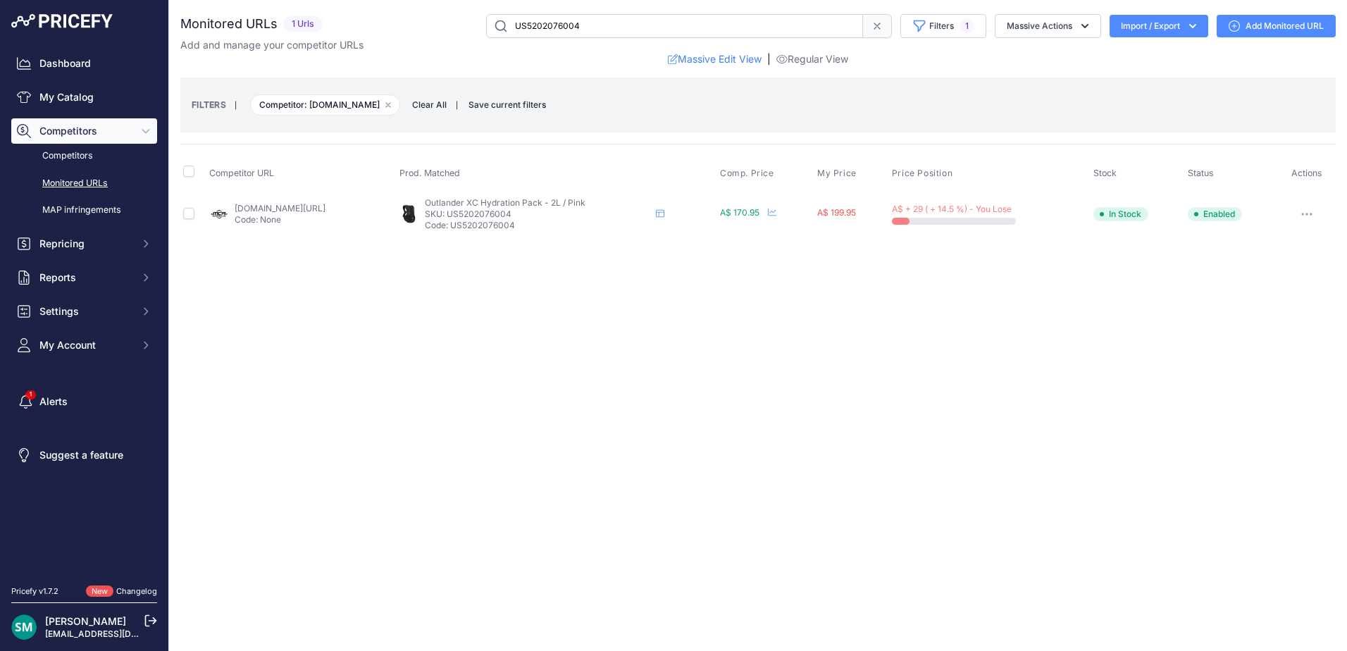
drag, startPoint x: 1015, startPoint y: 363, endPoint x: 831, endPoint y: 21, distance: 388.1
click at [1006, 338] on div "Close You are not connected to the internet." at bounding box center [758, 325] width 1178 height 651
